Goal: Task Accomplishment & Management: Manage account settings

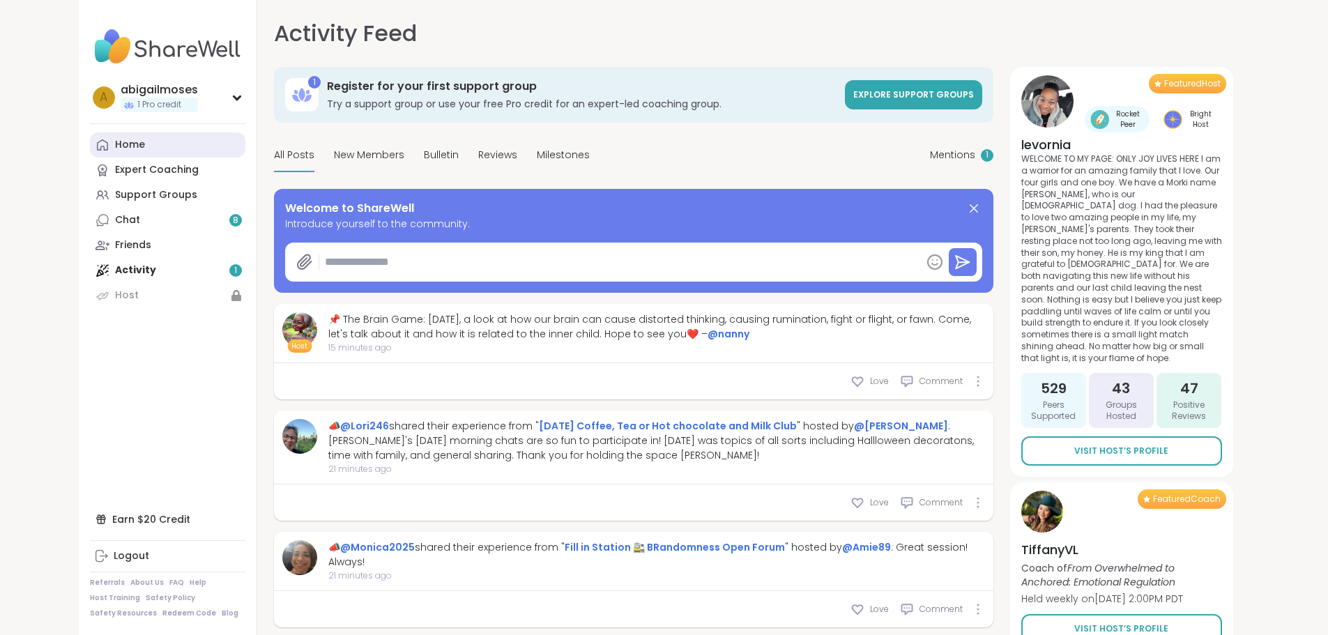
click at [114, 141] on link "Home" at bounding box center [167, 144] width 155 height 25
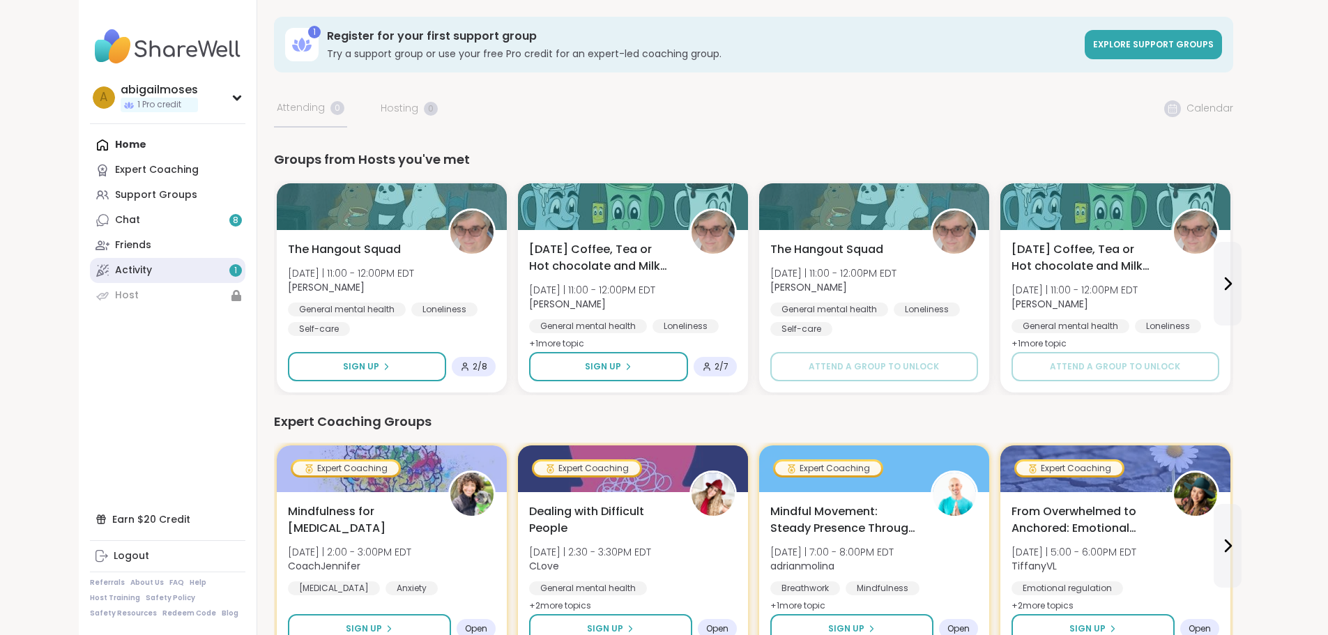
click at [138, 273] on link "Activity 1" at bounding box center [167, 270] width 155 height 25
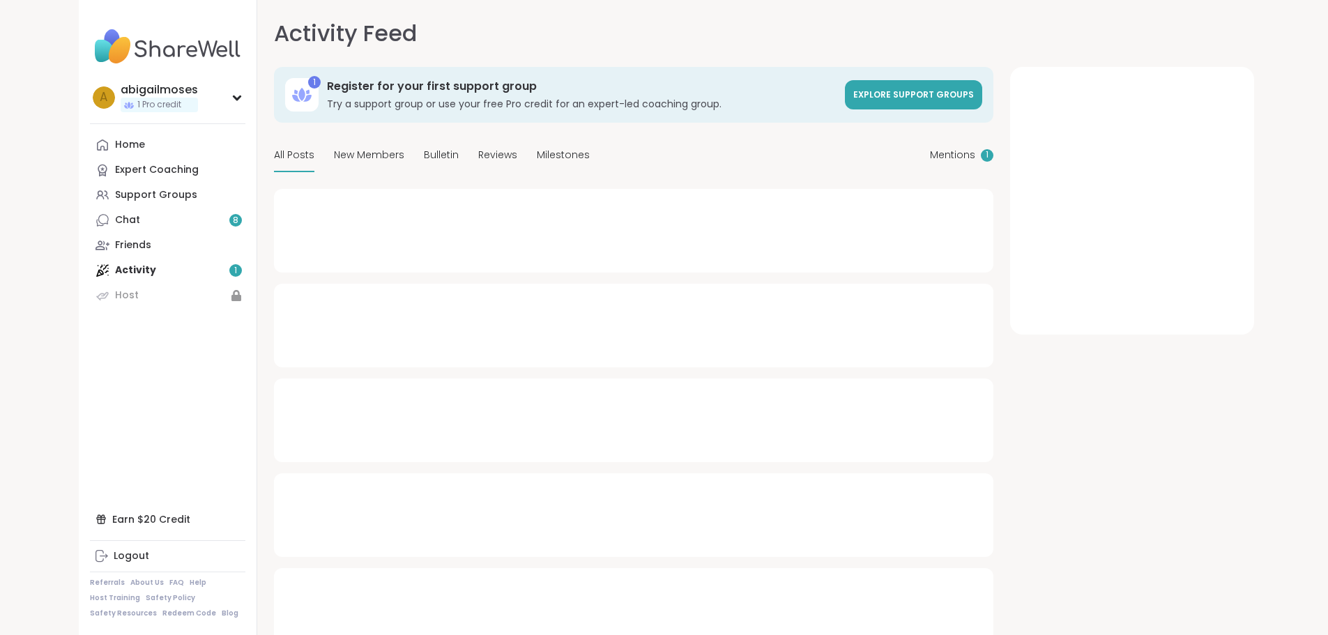
type textarea "*"
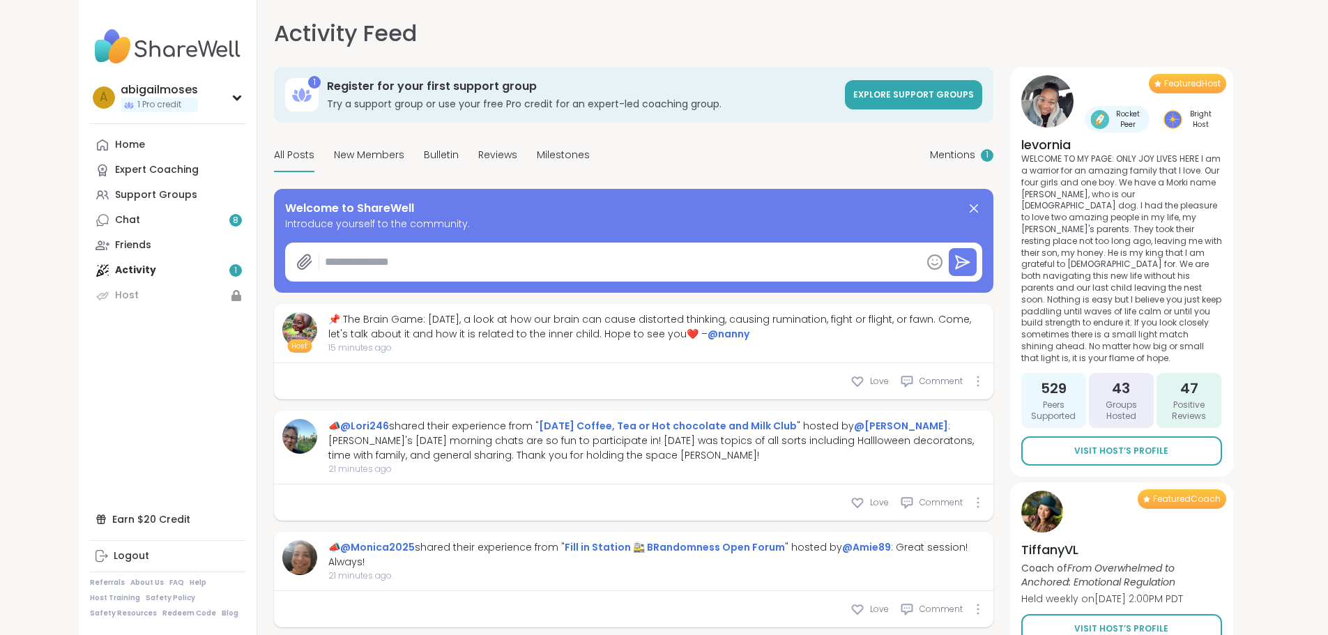
click at [173, 100] on nav "a abigailmoses 1 Pro credit Profile Membership Settings Help Home Expert Coachi…" at bounding box center [168, 317] width 178 height 635
click at [162, 92] on div "a abigailmoses 1 Pro credit" at bounding box center [167, 97] width 155 height 36
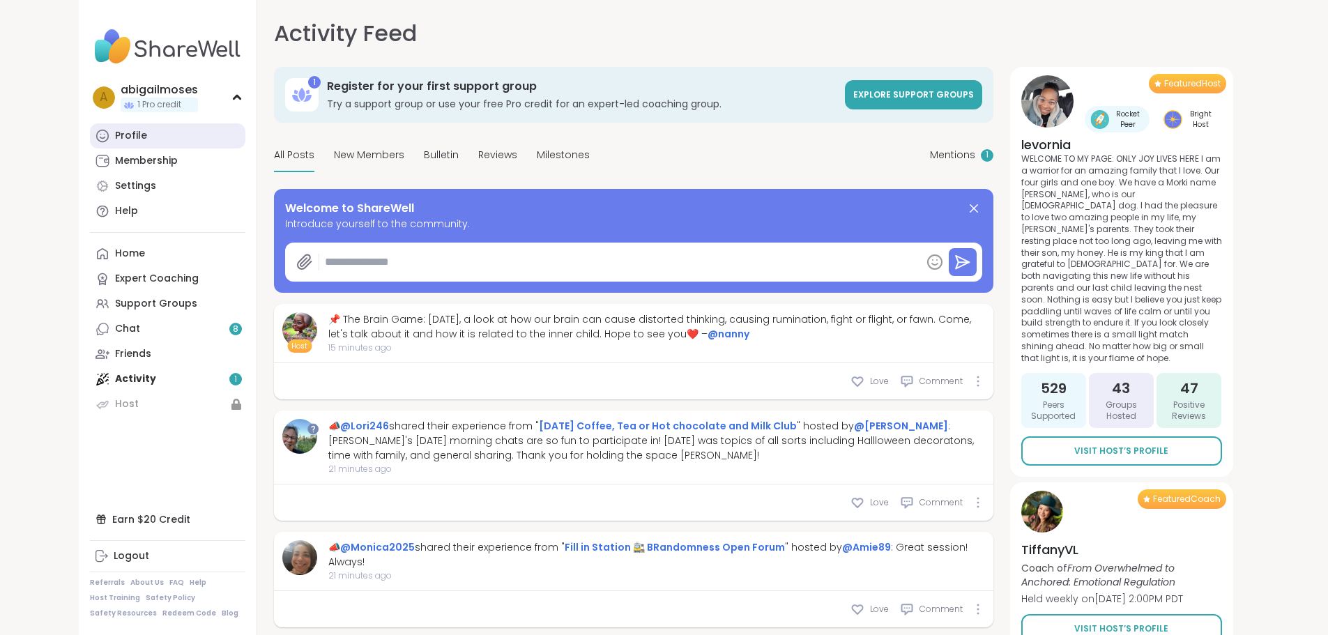
click at [143, 146] on link "Profile" at bounding box center [167, 135] width 155 height 25
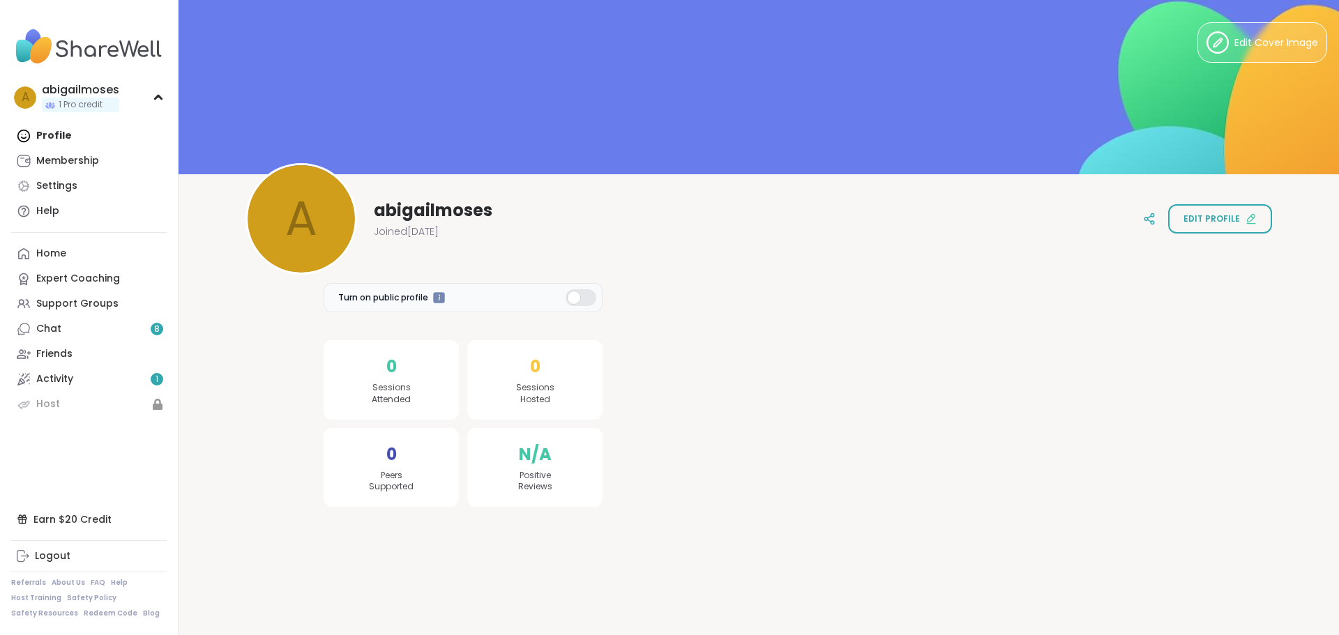
click at [393, 367] on div "0 Sessions Attended" at bounding box center [391, 379] width 135 height 79
click at [370, 365] on div "0 Sessions Attended" at bounding box center [391, 379] width 135 height 79
click at [381, 381] on div "1 Sessions Attended" at bounding box center [391, 379] width 135 height 79
click at [392, 367] on div "1 Sessions Attended" at bounding box center [391, 379] width 135 height 79
click at [378, 368] on div "1 Sessions Attended" at bounding box center [391, 379] width 135 height 79
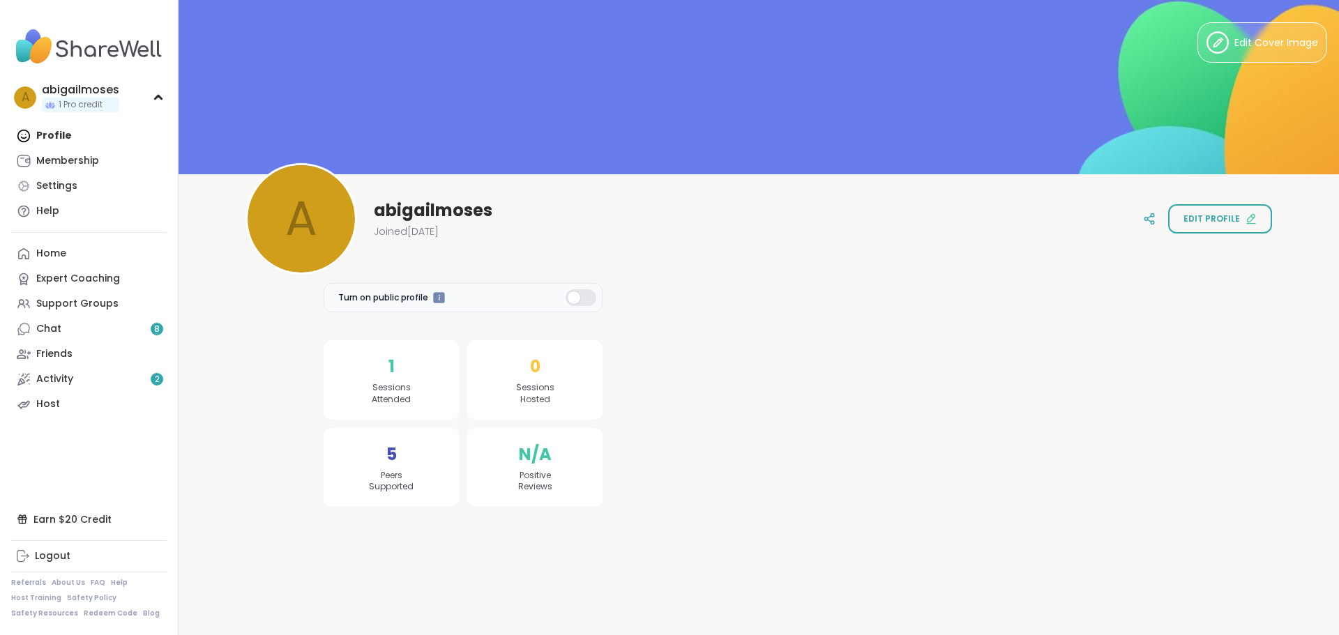
drag, startPoint x: 416, startPoint y: 381, endPoint x: 439, endPoint y: 374, distance: 24.7
click at [416, 381] on div "1 Sessions Attended" at bounding box center [391, 379] width 135 height 79
click at [388, 377] on span "1" at bounding box center [391, 366] width 6 height 25
click at [390, 381] on div "1 Sessions Attended" at bounding box center [391, 379] width 135 height 79
click at [394, 383] on span "Sessions Attended" at bounding box center [391, 394] width 39 height 24
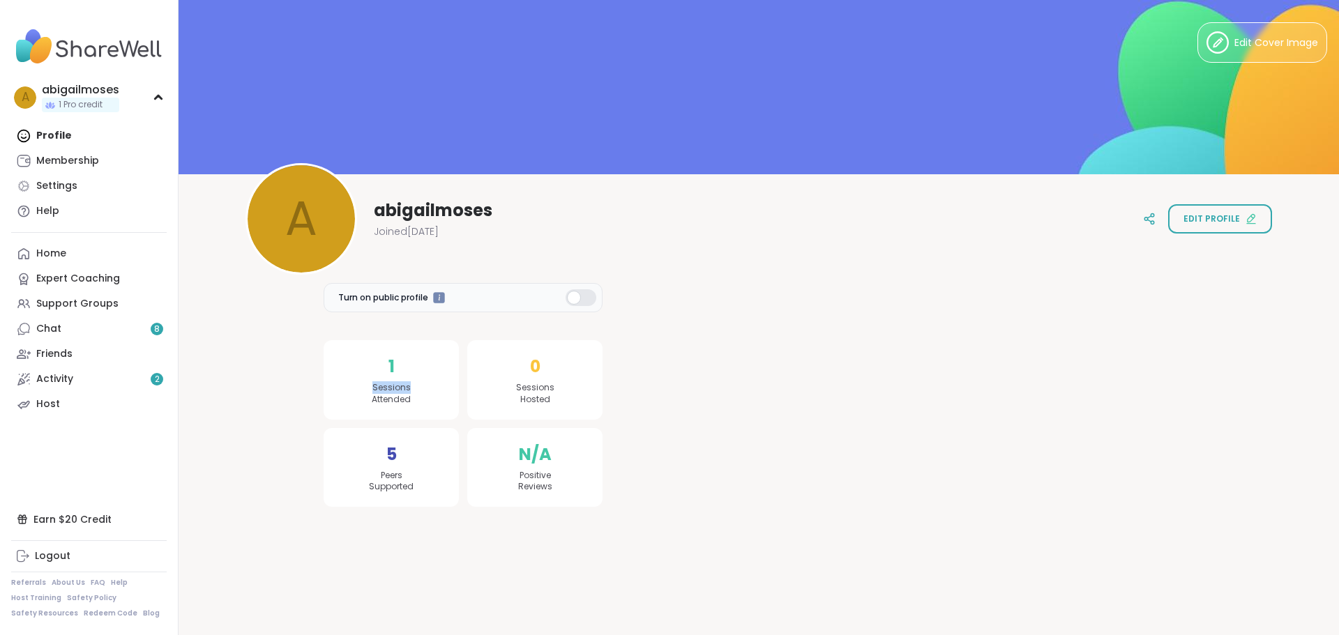
click at [394, 383] on span "Sessions Attended" at bounding box center [391, 394] width 39 height 24
click at [248, 452] on div "Edit Cover Image a a abigailmoses Joined Oct 2025 Edit profile Turn on public p…" at bounding box center [758, 260] width 1160 height 521
drag, startPoint x: 375, startPoint y: 370, endPoint x: 410, endPoint y: 397, distance: 44.2
click at [410, 397] on div "1 Sessions Attended" at bounding box center [391, 379] width 135 height 79
click at [372, 369] on div "1 Sessions Attended" at bounding box center [391, 379] width 135 height 79
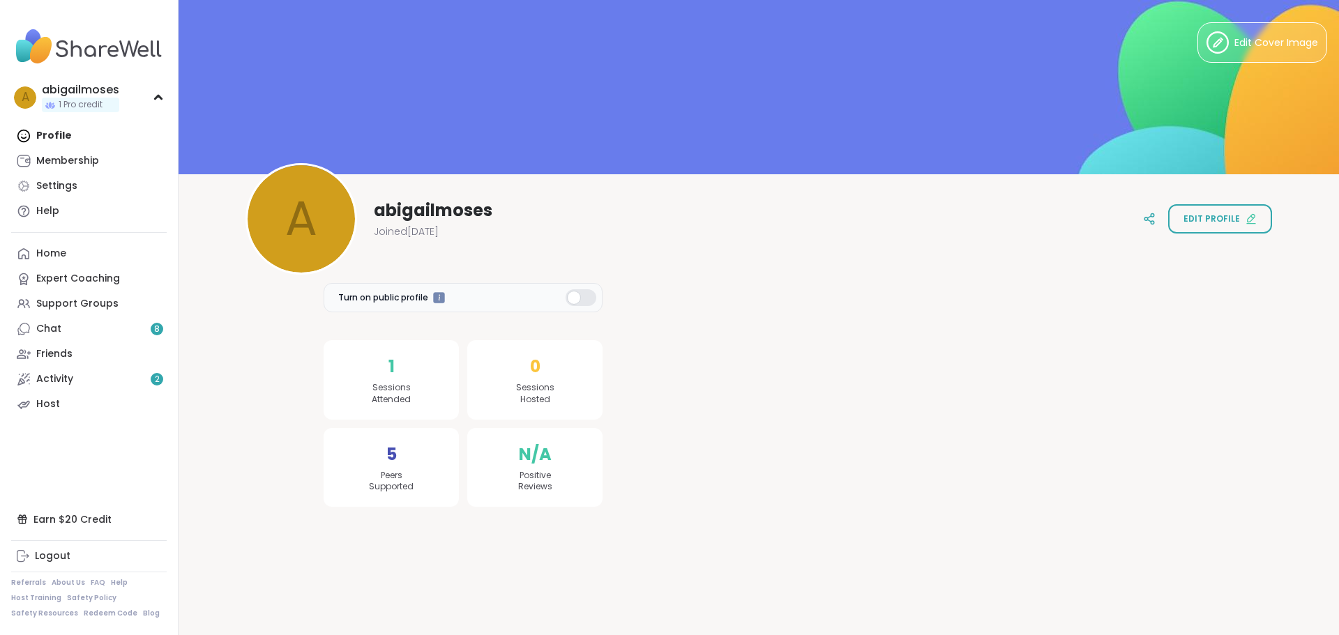
click at [829, 393] on div at bounding box center [906, 379] width 575 height 254
click at [389, 377] on span "1" at bounding box center [391, 366] width 6 height 25
click at [1143, 223] on icon at bounding box center [1149, 219] width 13 height 13
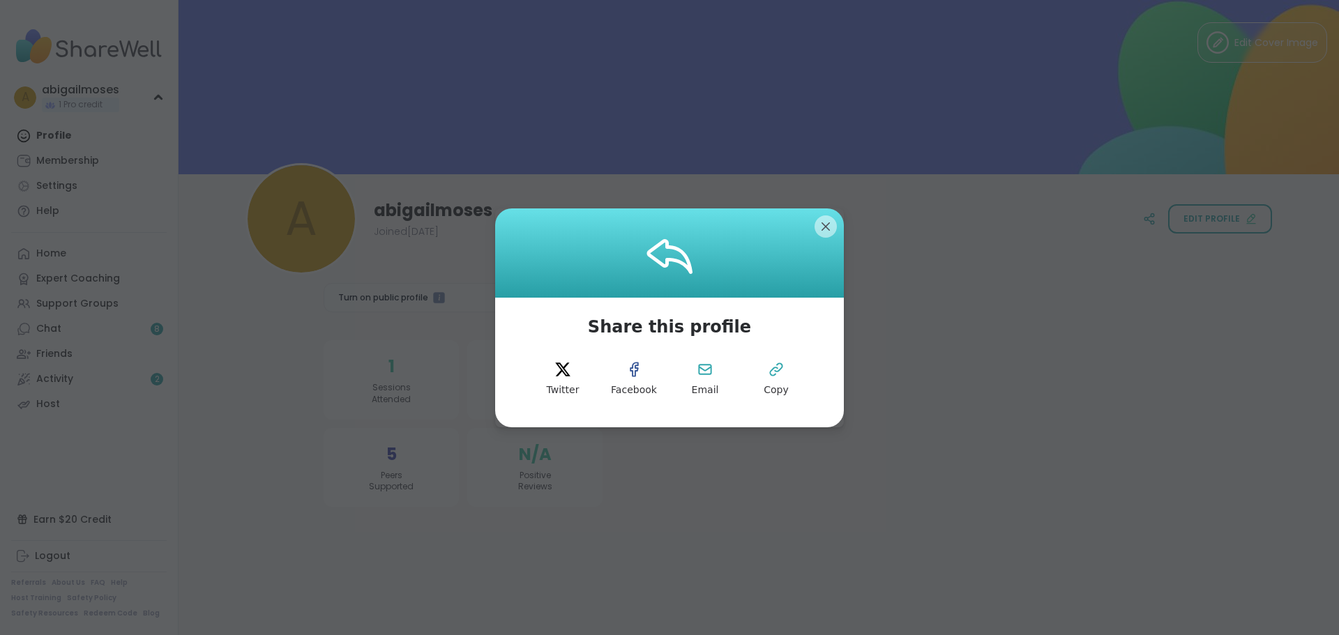
click at [810, 218] on div at bounding box center [669, 252] width 349 height 89
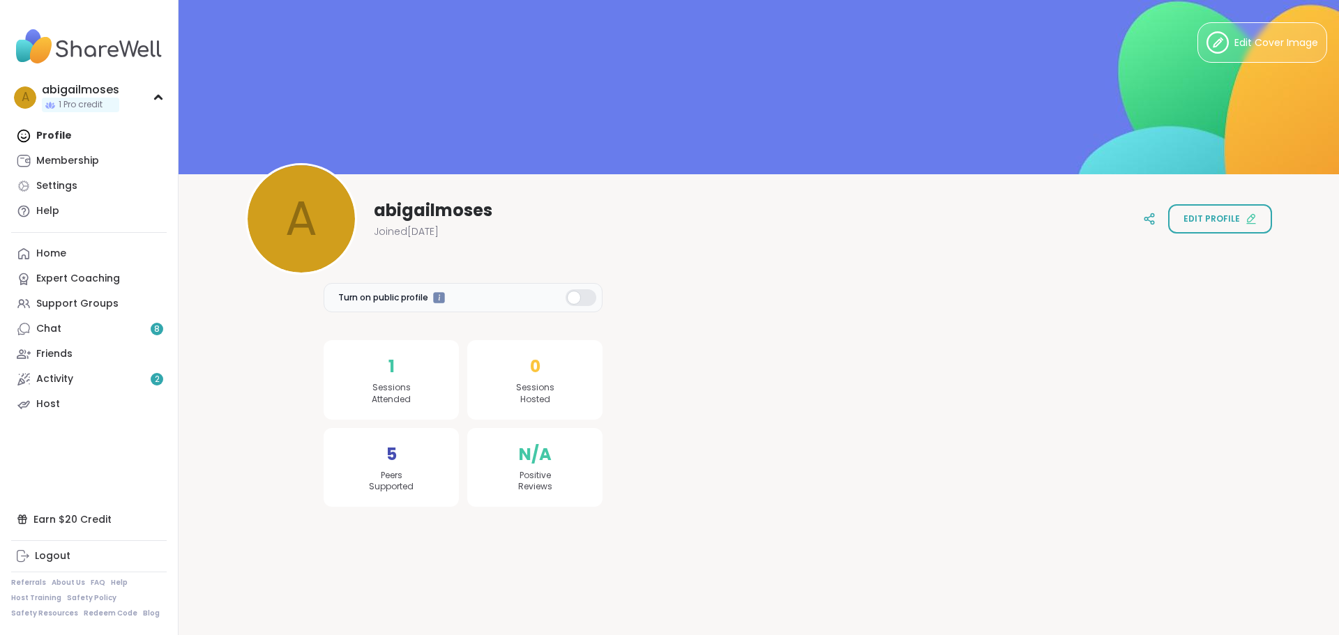
click at [406, 373] on div "1 Sessions Attended" at bounding box center [391, 379] width 135 height 79
click at [388, 368] on span "1" at bounding box center [391, 366] width 6 height 25
click at [383, 391] on span "Sessions Attended" at bounding box center [391, 394] width 39 height 24
click at [375, 399] on span "Sessions Attended" at bounding box center [391, 394] width 39 height 24
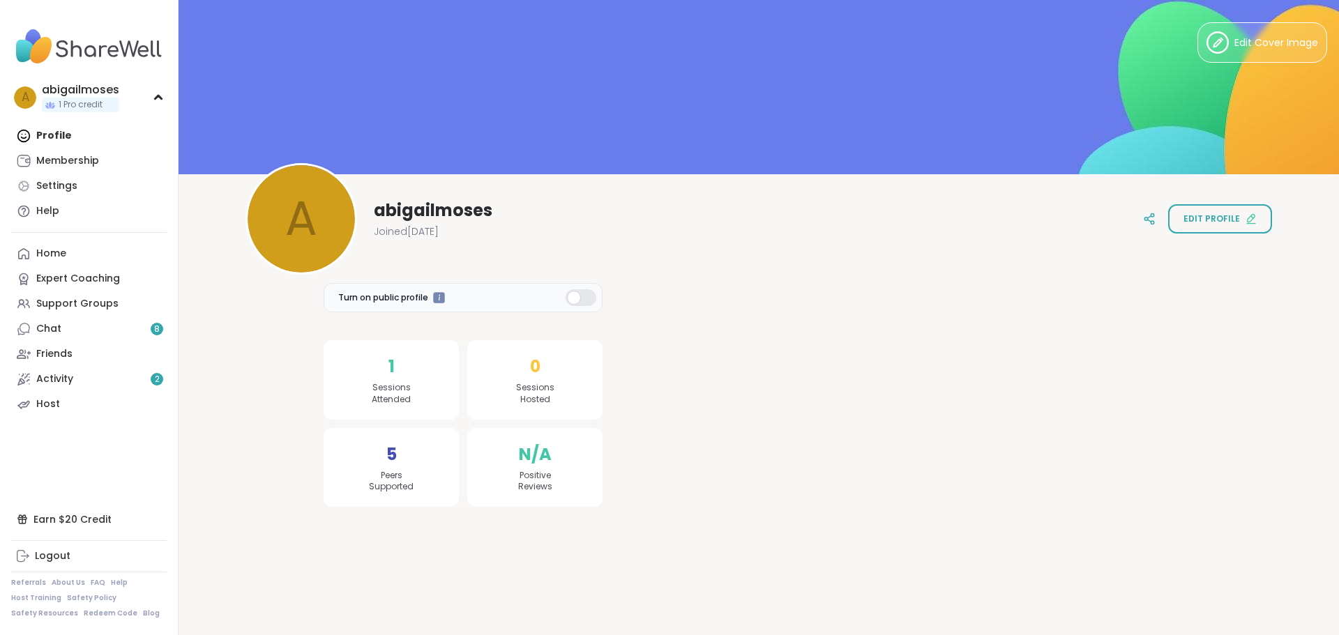
click at [375, 397] on span "Sessions Attended" at bounding box center [391, 394] width 39 height 24
click at [93, 188] on link "Settings" at bounding box center [88, 186] width 155 height 25
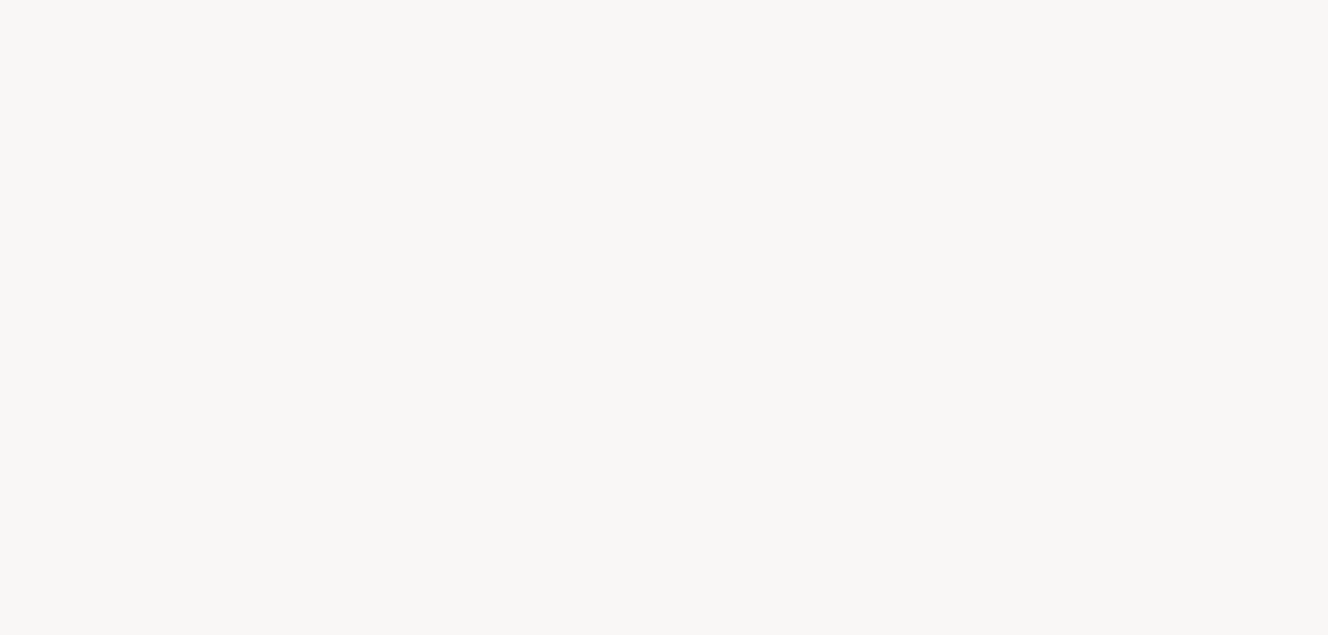
select select "**"
